Goal: Task Accomplishment & Management: Use online tool/utility

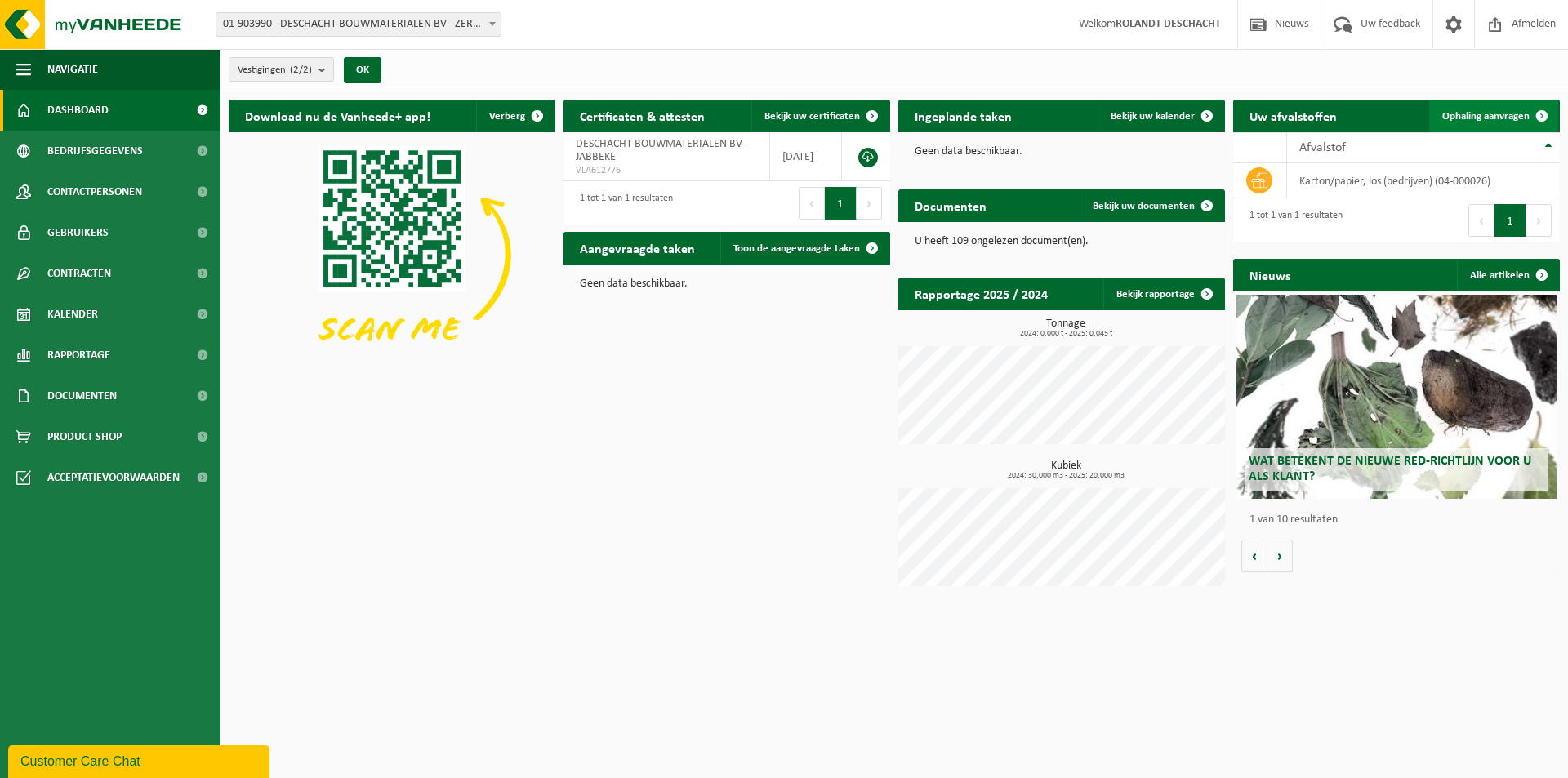
click at [1462, 118] on span "Ophaling aanvragen" at bounding box center [1485, 117] width 87 height 11
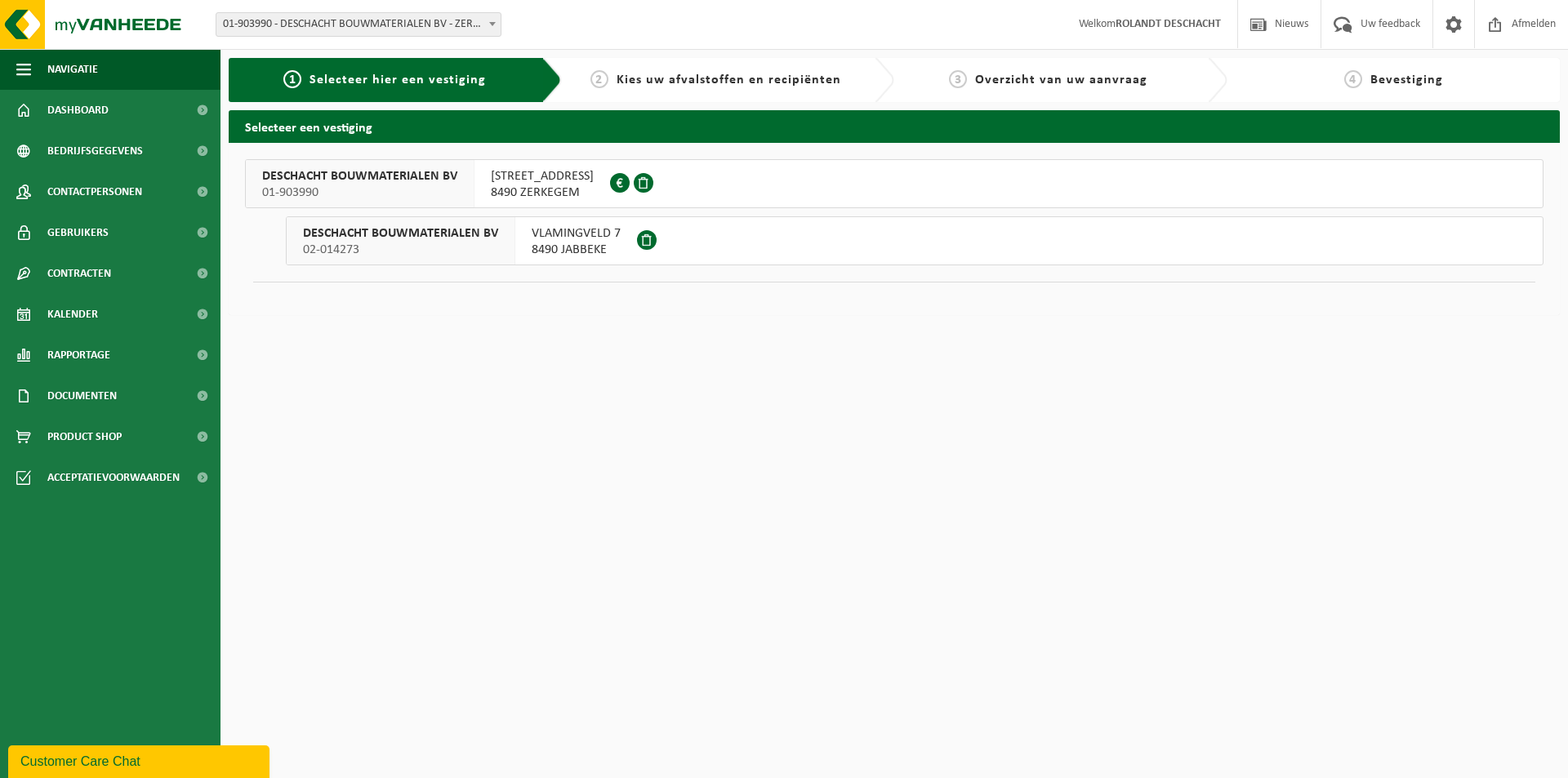
click at [366, 172] on span "DESCHACHT BOUWMATERIALEN BV" at bounding box center [359, 176] width 195 height 17
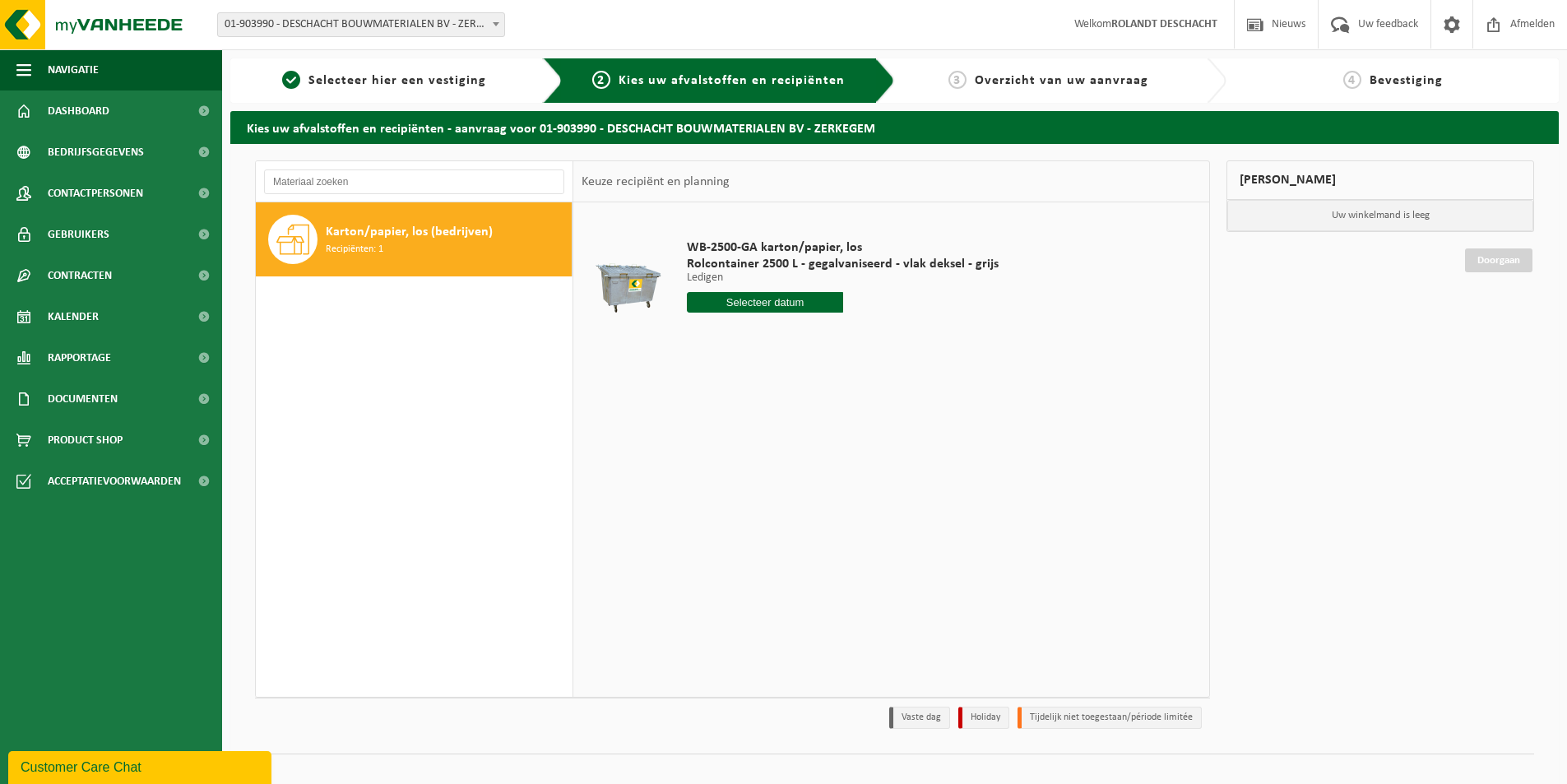
click at [737, 302] on input "text" at bounding box center [765, 302] width 157 height 20
click at [705, 476] on div "22" at bounding box center [702, 474] width 29 height 26
type input "Van 2025-09-22"
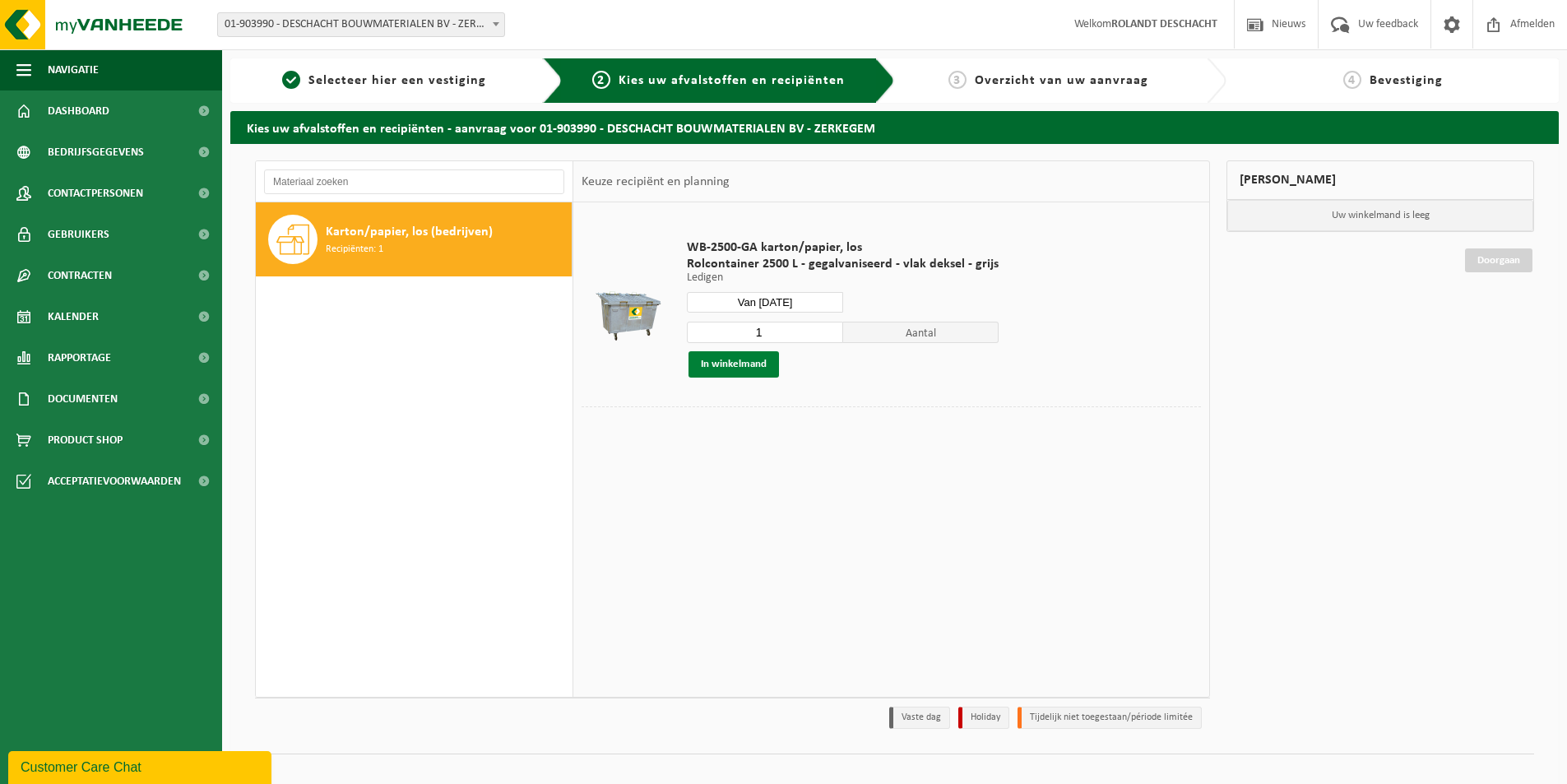
click at [731, 365] on button "In winkelmand" at bounding box center [734, 364] width 91 height 26
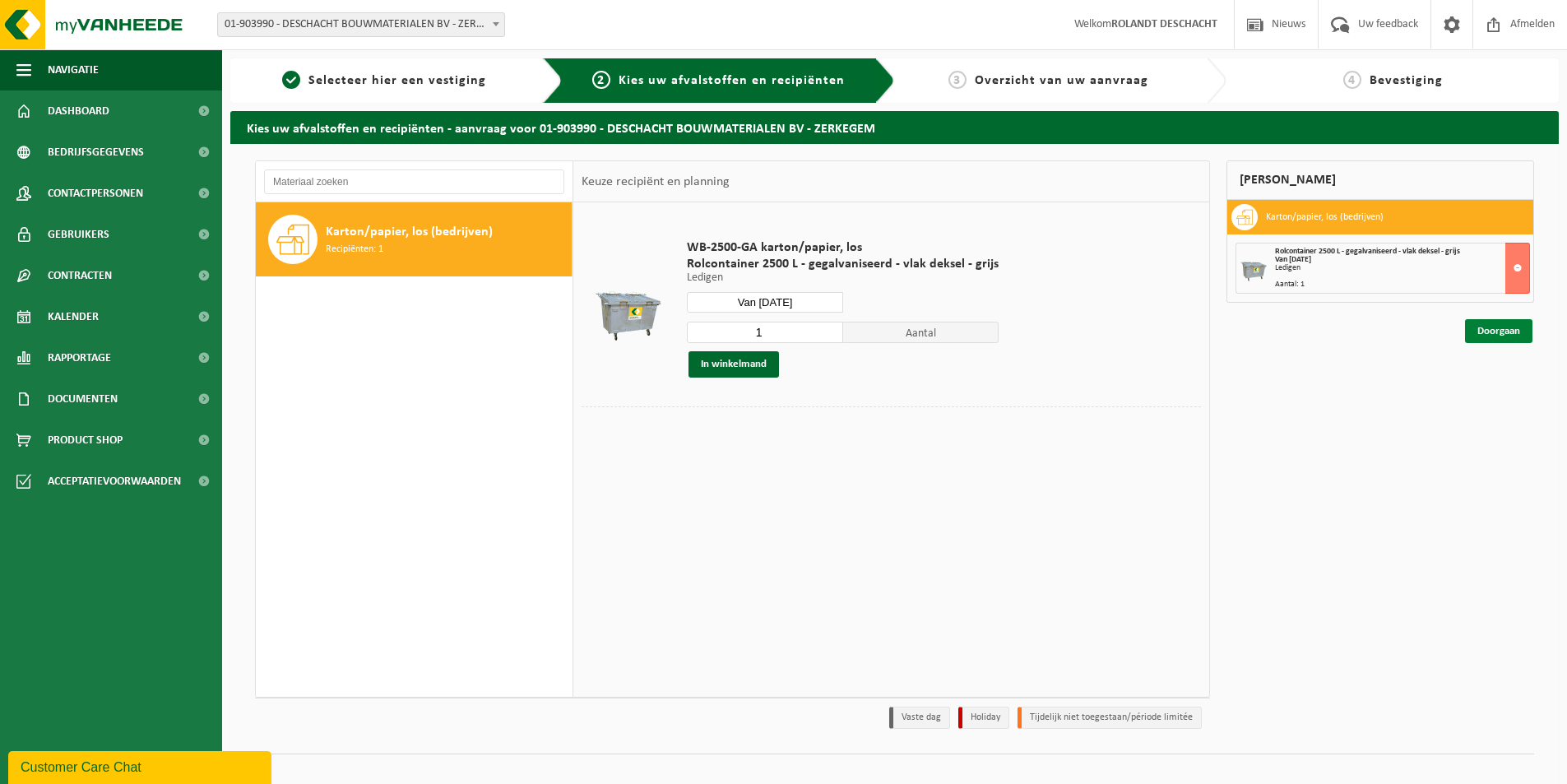
click at [1498, 331] on link "Doorgaan" at bounding box center [1498, 331] width 68 height 24
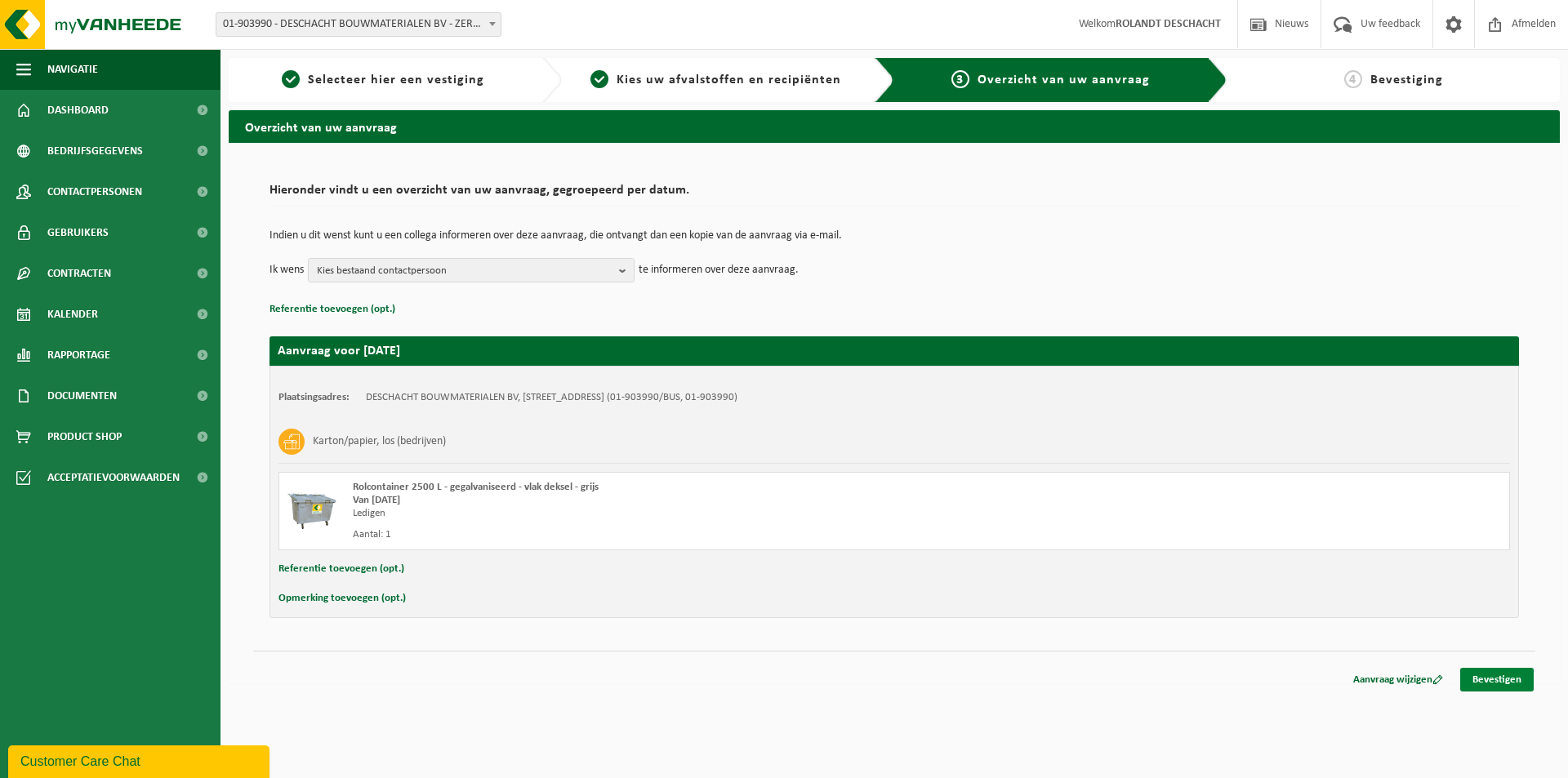
click at [1488, 681] on link "Bevestigen" at bounding box center [1496, 680] width 74 height 24
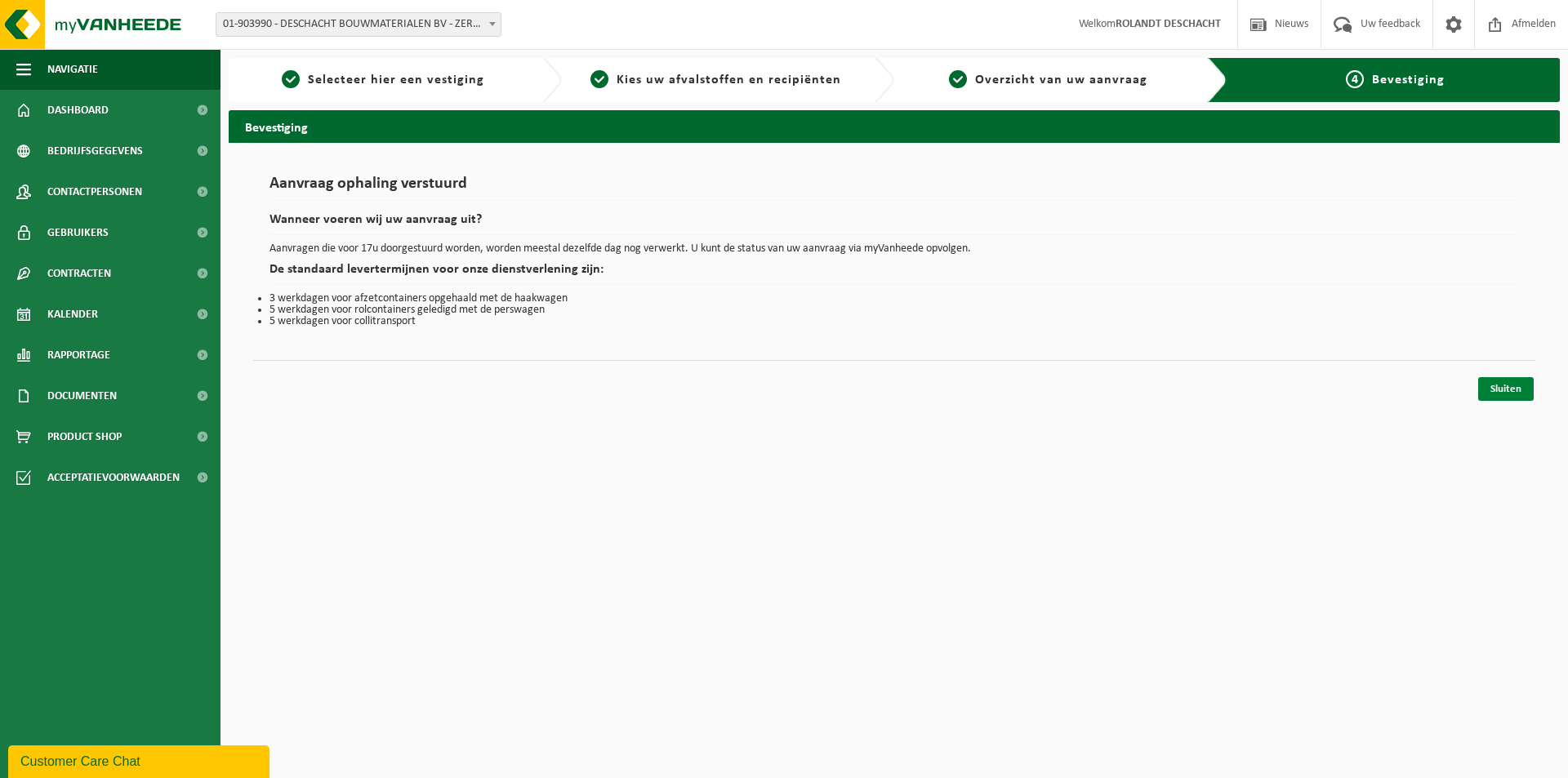
click at [1516, 393] on link "Sluiten" at bounding box center [1506, 389] width 55 height 24
